Goal: Entertainment & Leisure: Consume media (video, audio)

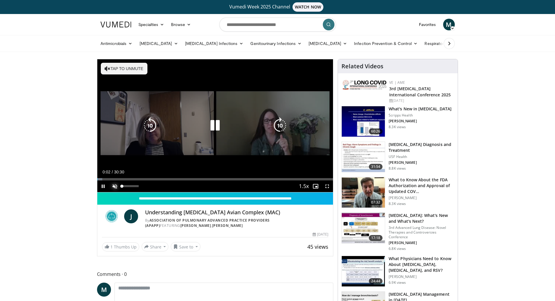
drag, startPoint x: 113, startPoint y: 185, endPoint x: 111, endPoint y: 182, distance: 3.7
click at [113, 185] on span "Video Player" at bounding box center [115, 186] width 12 height 12
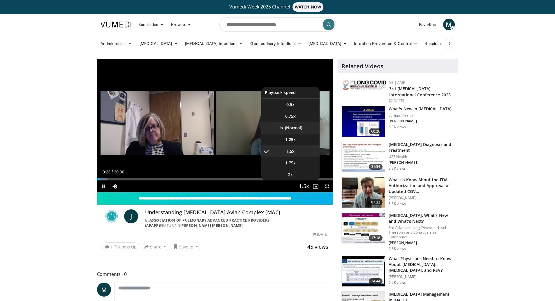
click at [288, 127] on li "1x" at bounding box center [290, 128] width 58 height 12
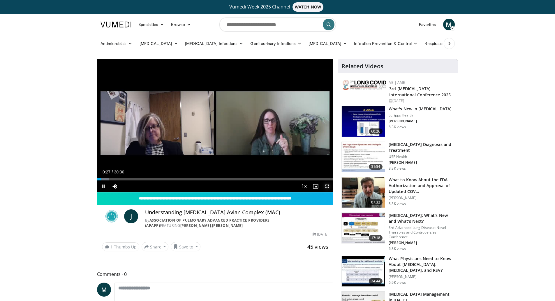
click at [326, 185] on span "Video Player" at bounding box center [328, 186] width 12 height 12
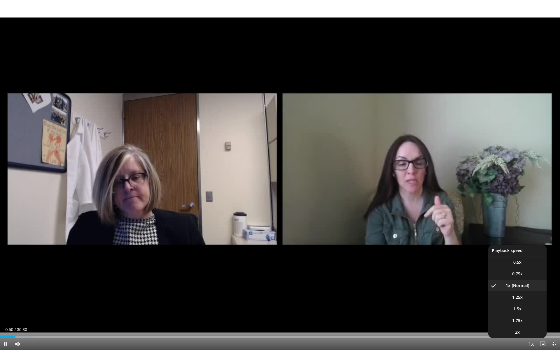
click at [528, 300] on span "Video Player" at bounding box center [530, 344] width 8 height 12
click at [530, 300] on span "Video Player" at bounding box center [530, 344] width 8 height 12
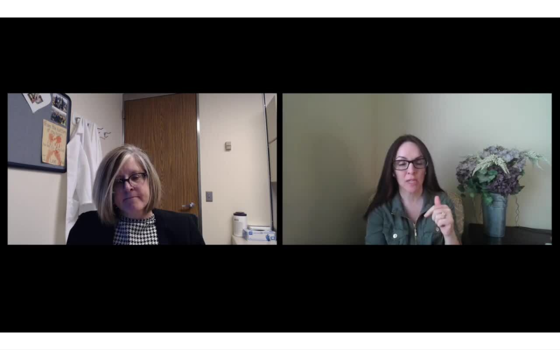
click at [530, 300] on div "10 seconds Tap to unmute" at bounding box center [280, 175] width 560 height 350
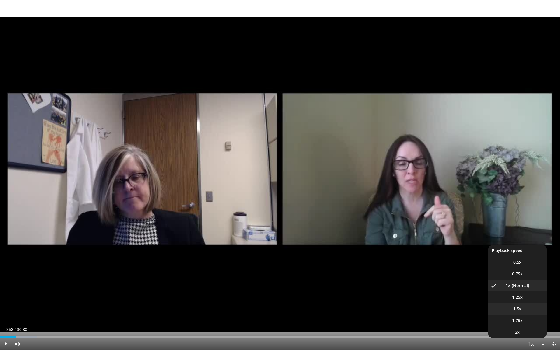
click at [518, 300] on span "1.5x" at bounding box center [517, 309] width 8 height 6
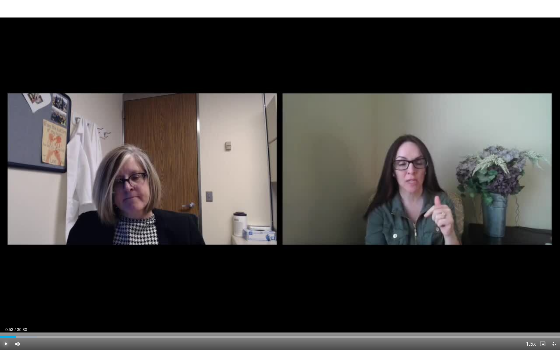
click at [4, 300] on span "Video Player" at bounding box center [6, 344] width 12 height 12
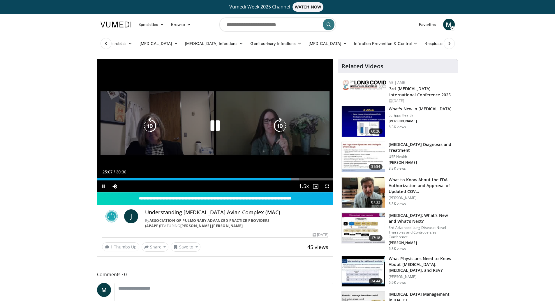
click at [151, 124] on icon "Video Player" at bounding box center [150, 125] width 16 height 16
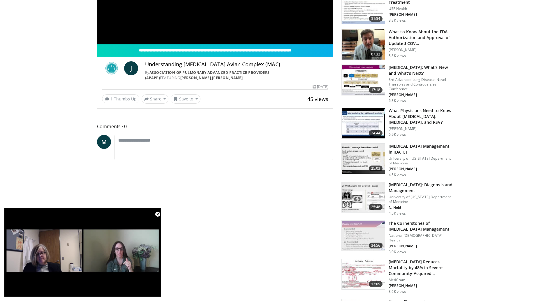
scroll to position [204, 0]
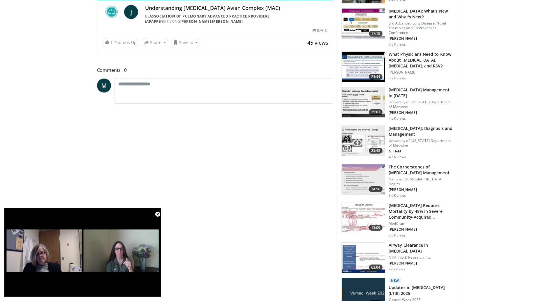
click at [236, 245] on div "**********" at bounding box center [217, 269] width 241 height 829
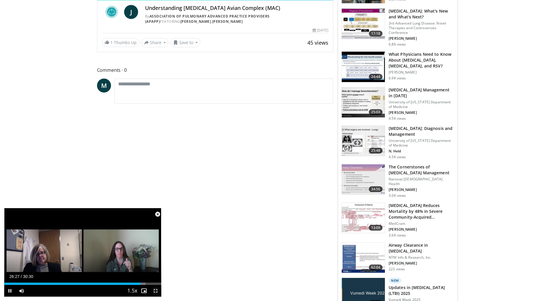
click at [156, 288] on span "Video Player" at bounding box center [156, 291] width 12 height 12
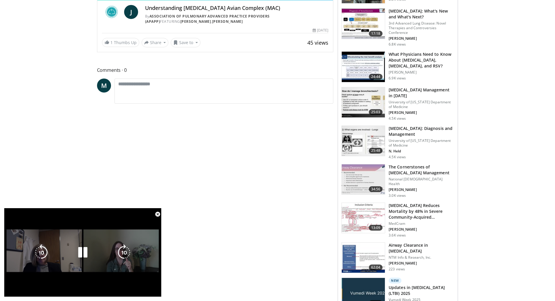
scroll to position [71, 0]
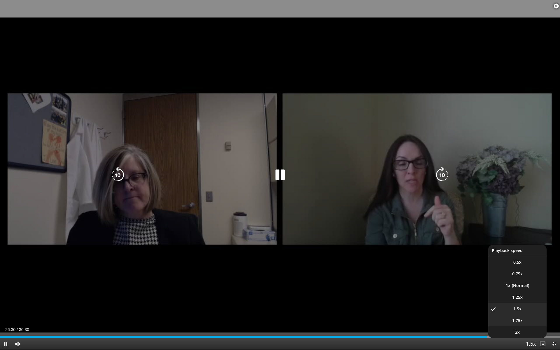
drag, startPoint x: 526, startPoint y: 322, endPoint x: 397, endPoint y: 307, distance: 130.0
click at [526, 300] on li "1.75x" at bounding box center [517, 321] width 58 height 12
